Goal: Find specific page/section: Find specific page/section

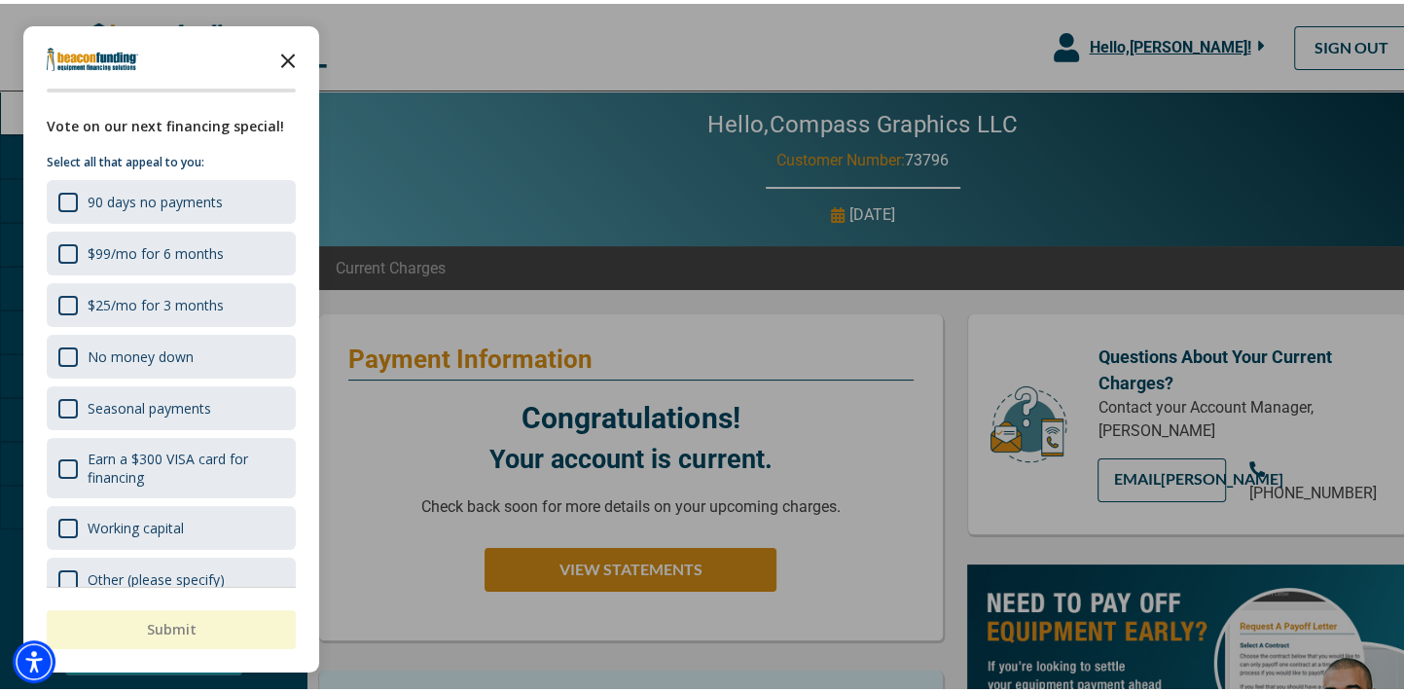
click at [282, 61] on polygon "Close the survey" at bounding box center [288, 57] width 15 height 15
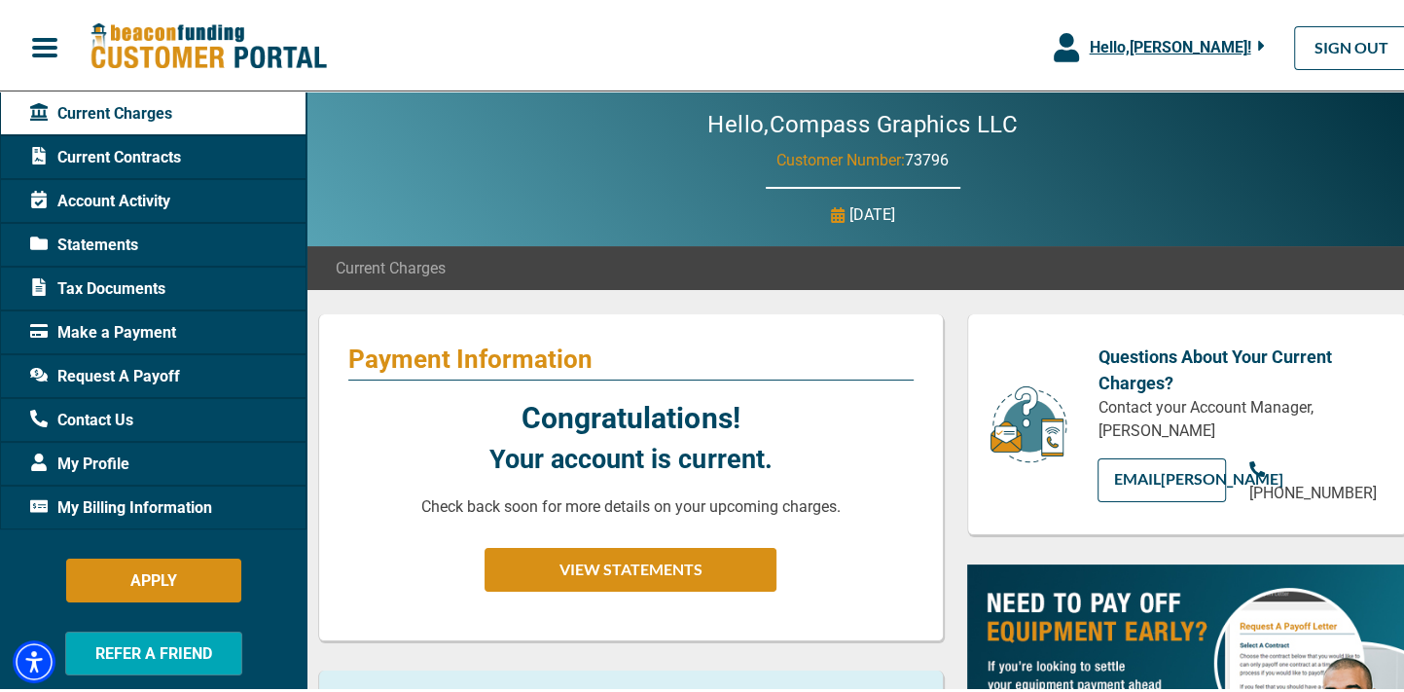
click at [106, 238] on span "Statements" at bounding box center [84, 241] width 108 height 23
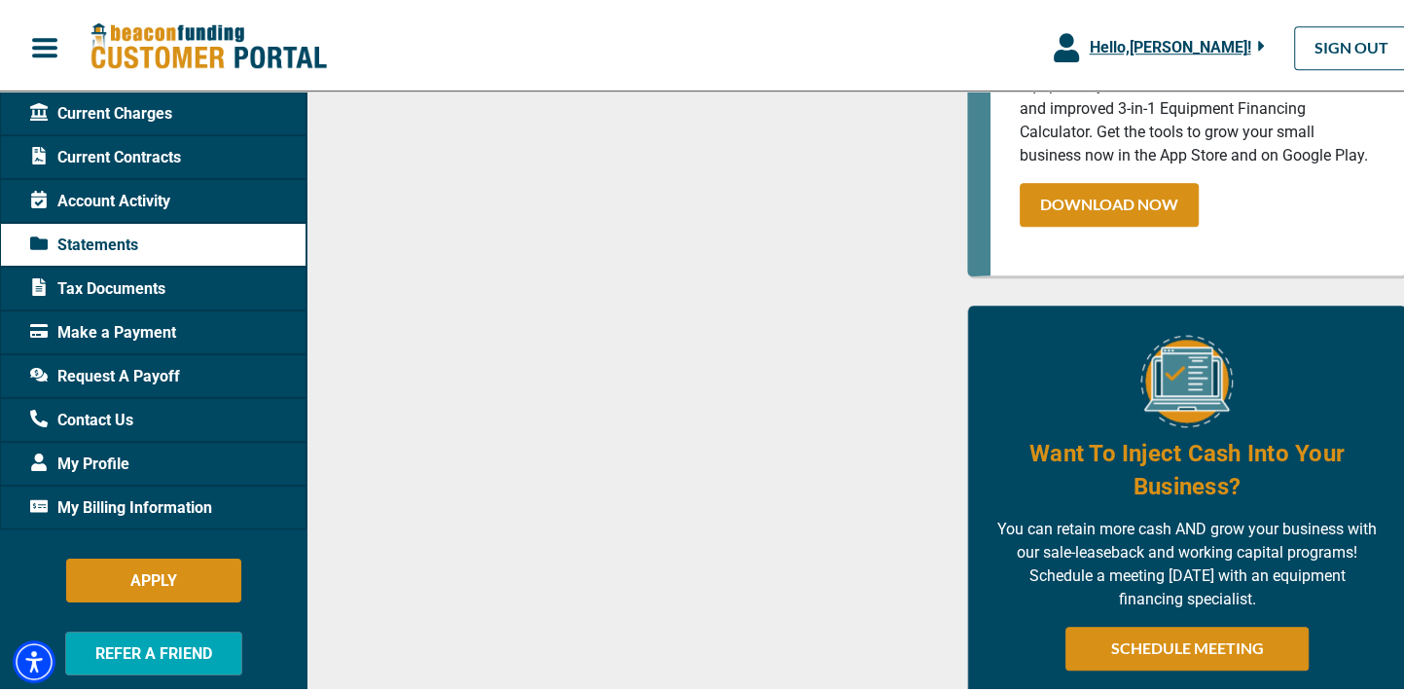
scroll to position [1298, 0]
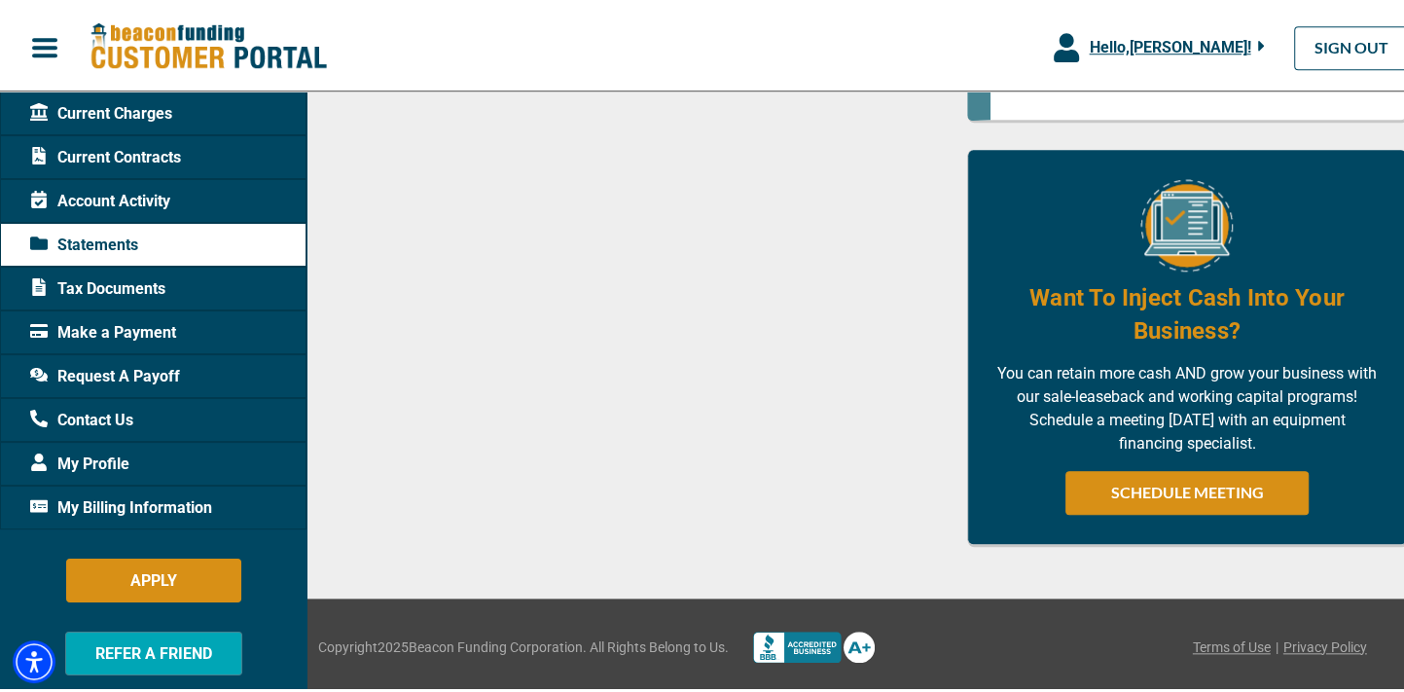
click at [93, 408] on span "Contact Us" at bounding box center [81, 416] width 103 height 23
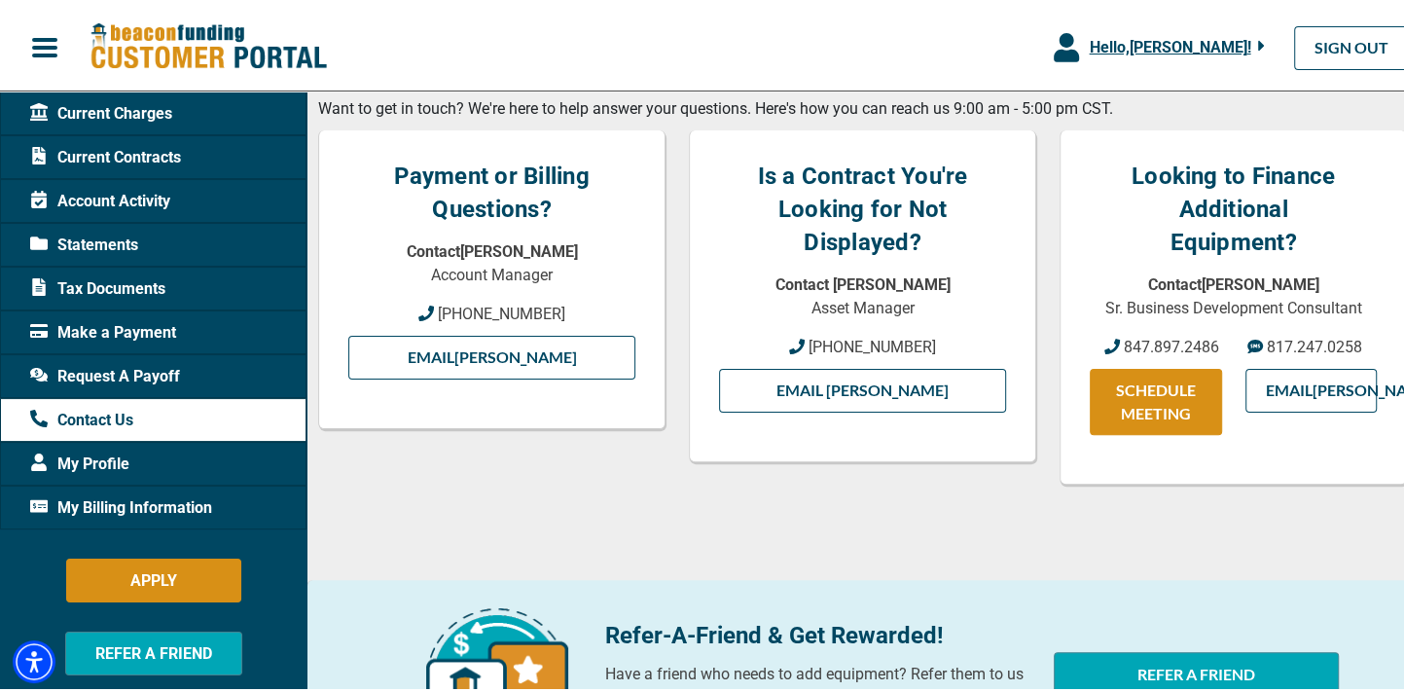
scroll to position [479, 0]
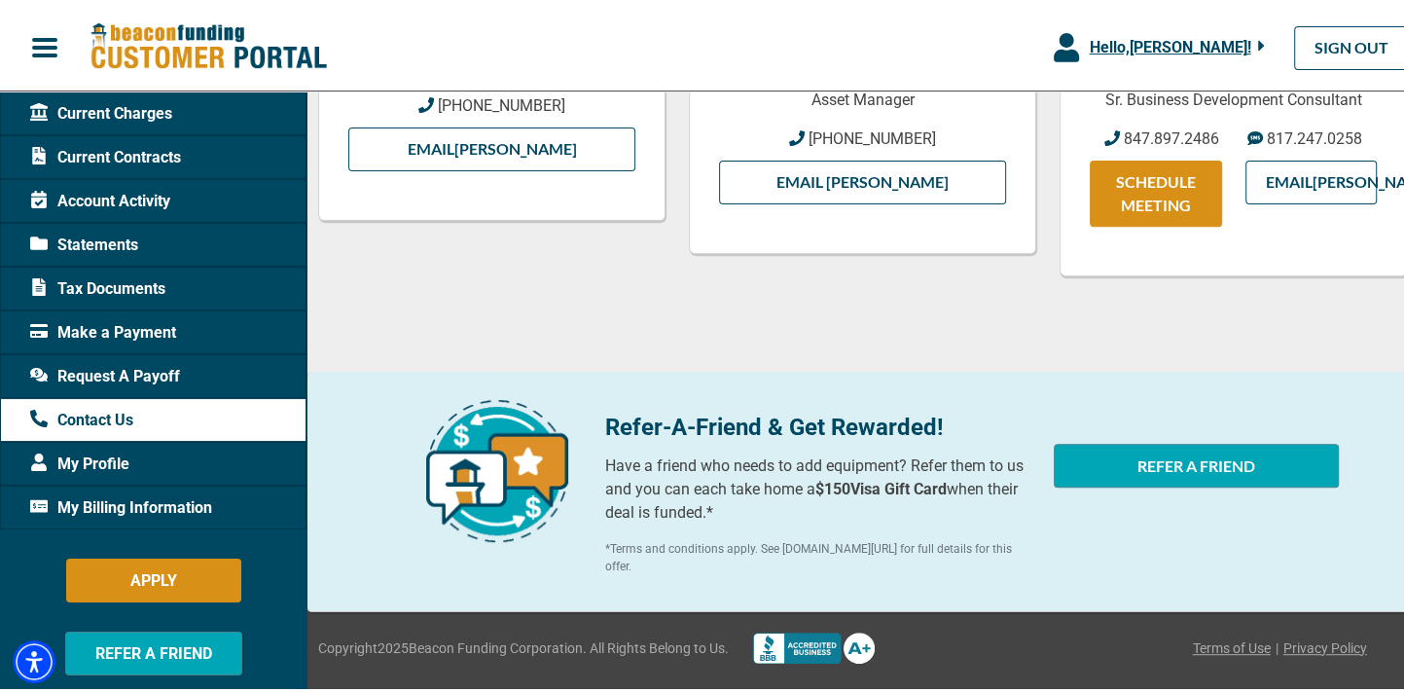
click at [130, 498] on span "My Billing Information" at bounding box center [121, 503] width 182 height 23
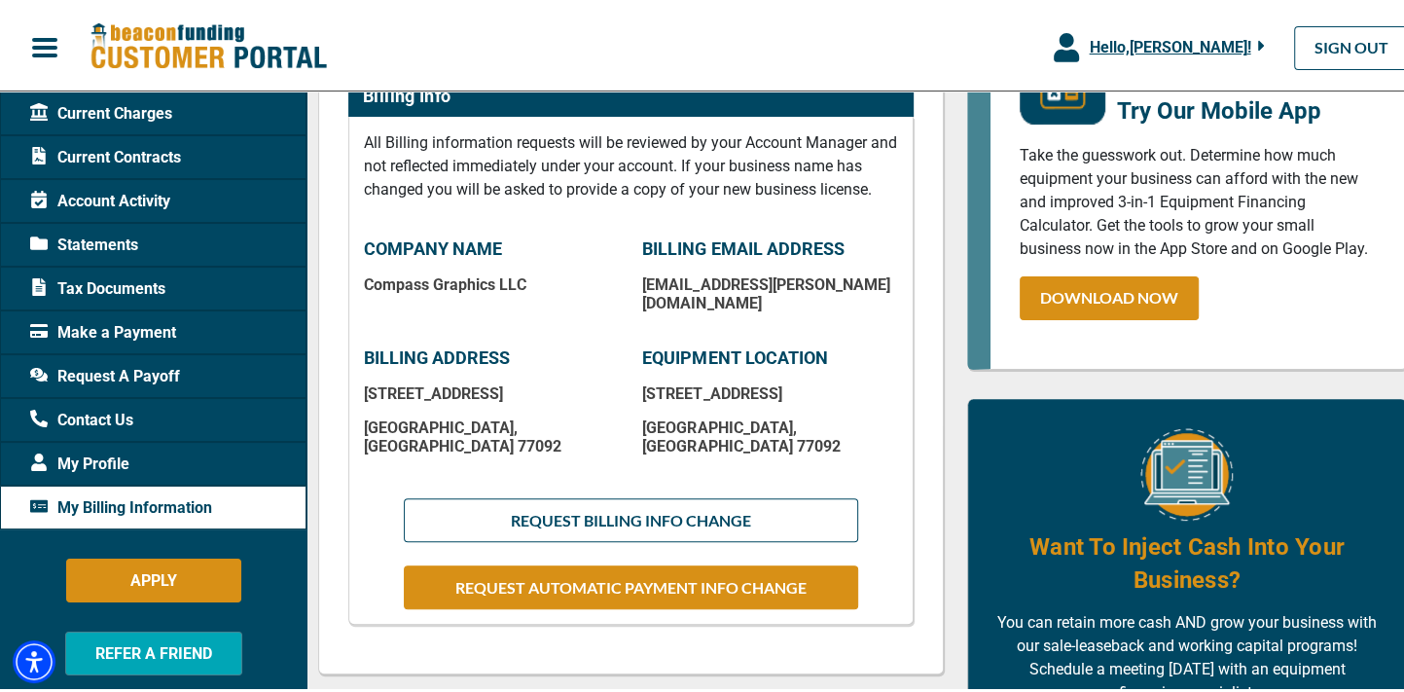
scroll to position [389, 0]
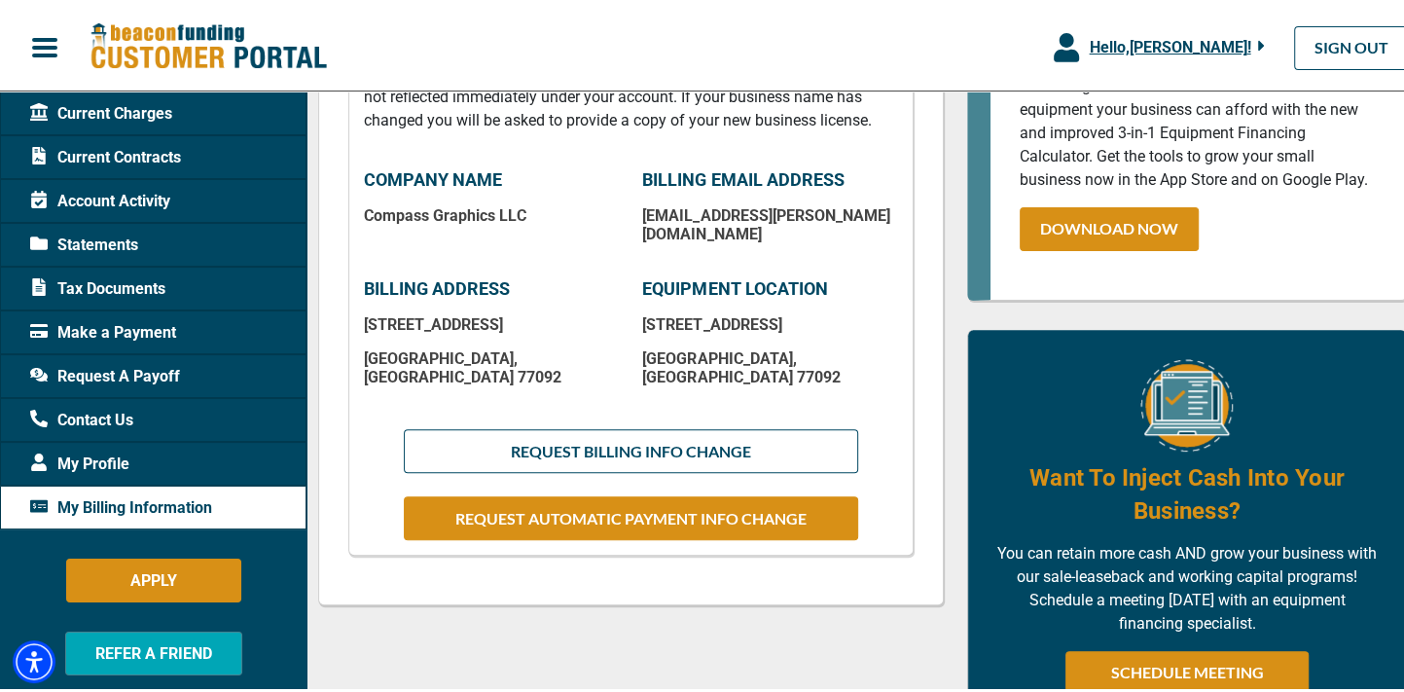
click at [89, 287] on span "Tax Documents" at bounding box center [97, 284] width 135 height 23
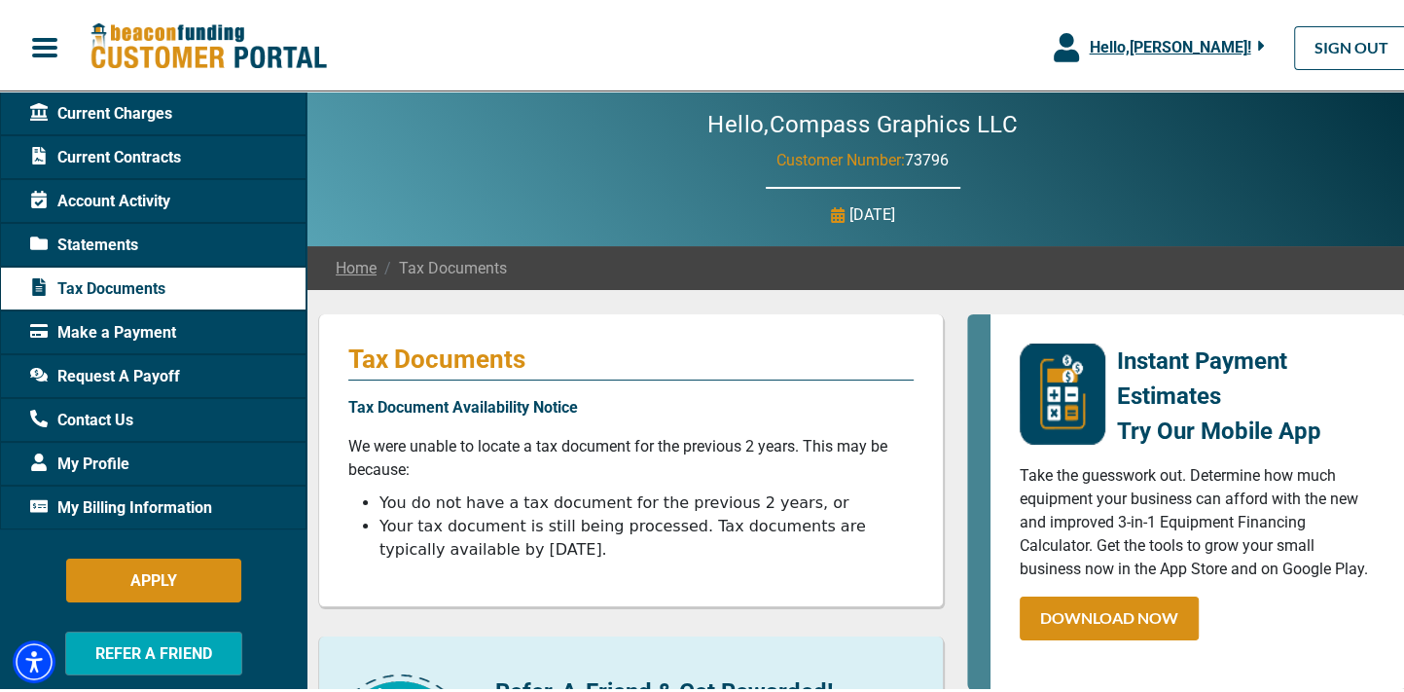
click at [93, 235] on span "Statements" at bounding box center [84, 241] width 108 height 23
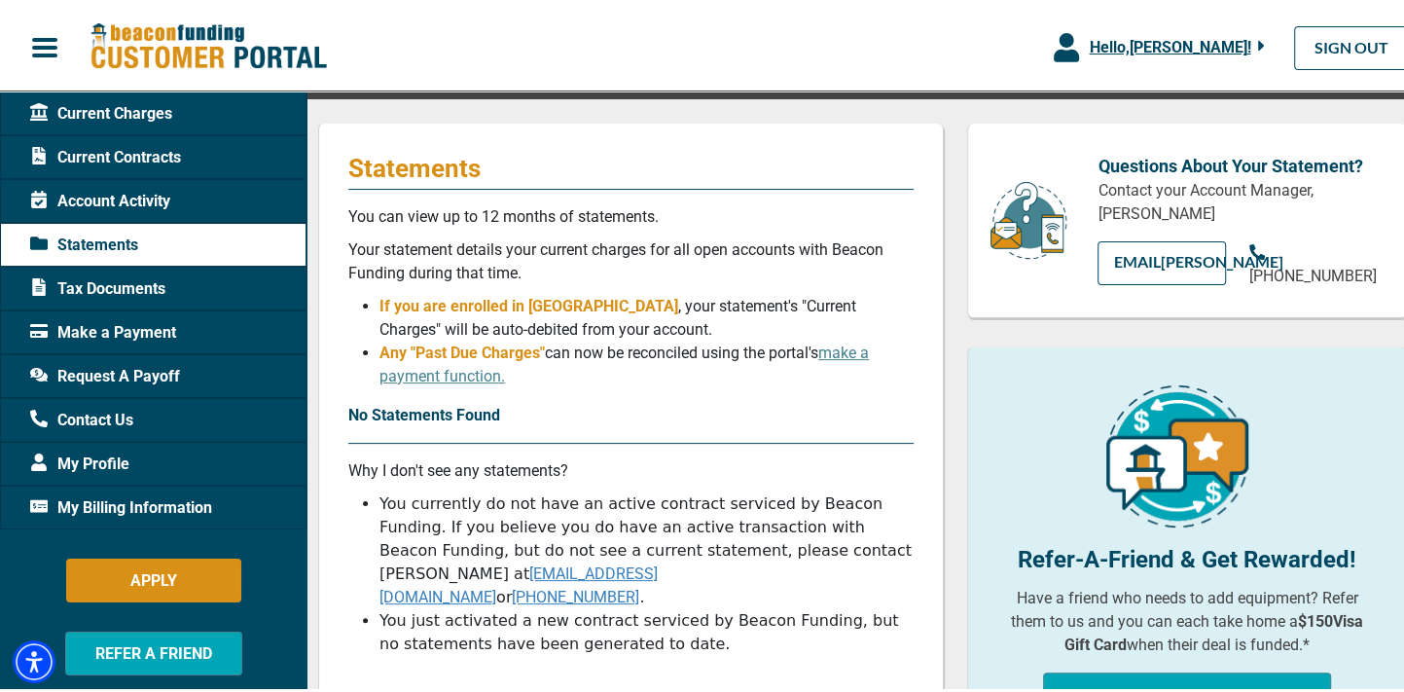
scroll to position [195, 0]
